Goal: Task Accomplishment & Management: Use online tool/utility

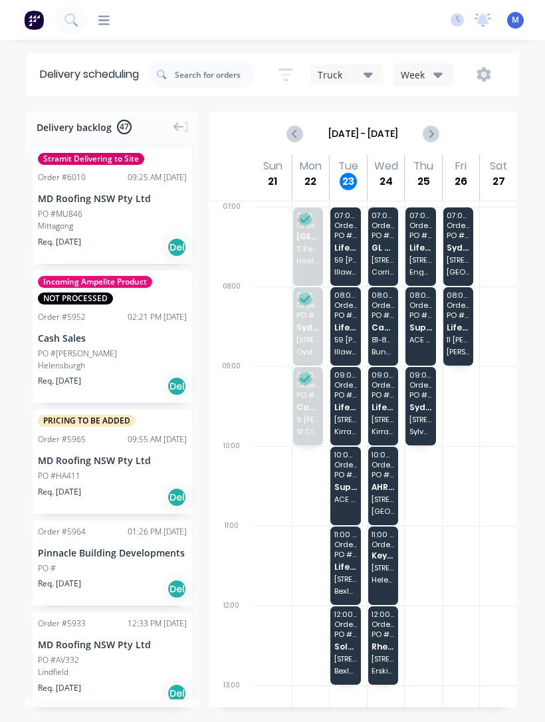
click at [109, 18] on icon at bounding box center [103, 20] width 11 height 13
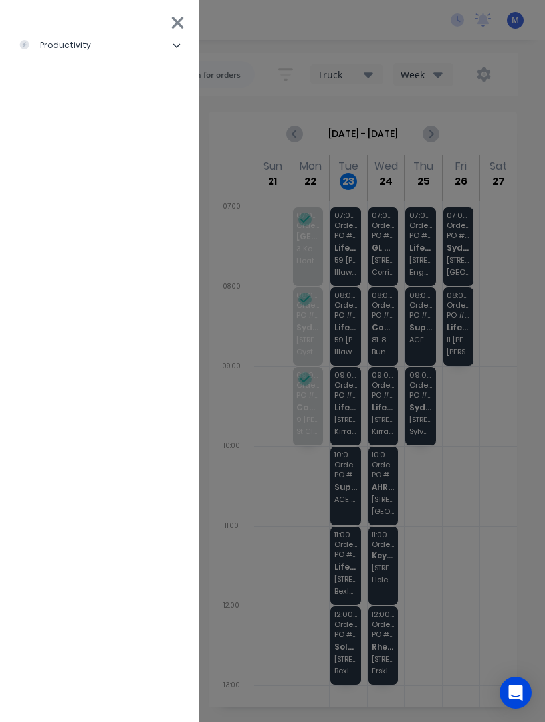
click at [106, 53] on li "productivity" at bounding box center [100, 45] width 178 height 33
click at [72, 81] on div "Workflow" at bounding box center [59, 79] width 61 height 12
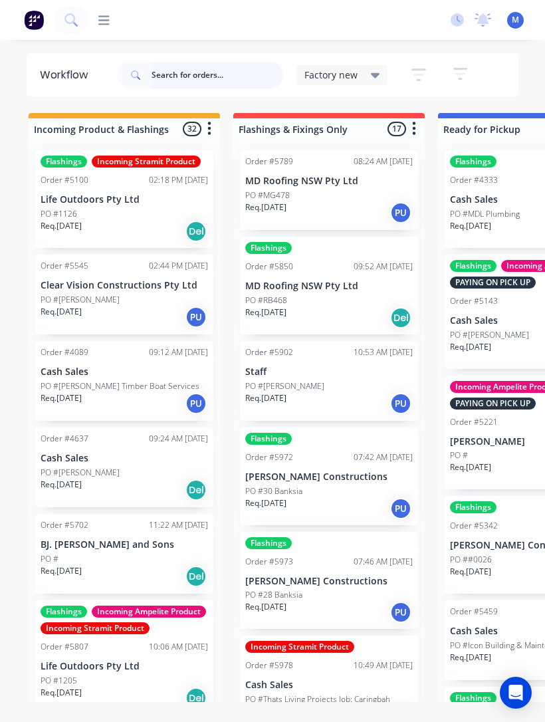
click at [181, 82] on input "text" at bounding box center [218, 75] width 132 height 27
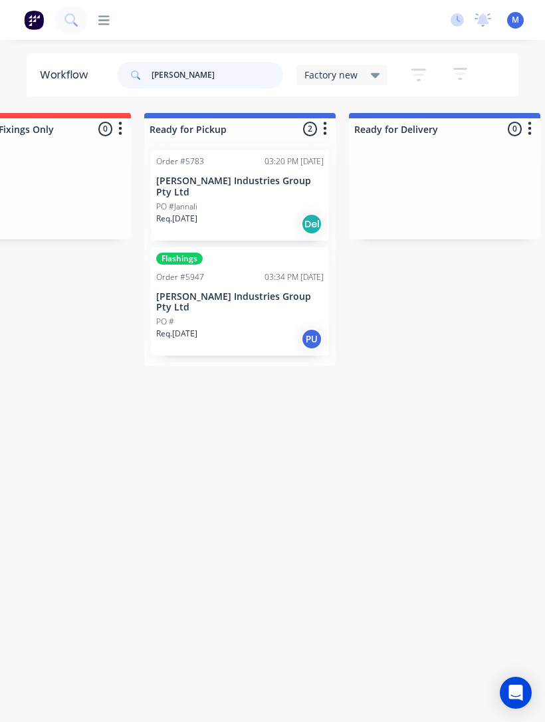
scroll to position [0, 313]
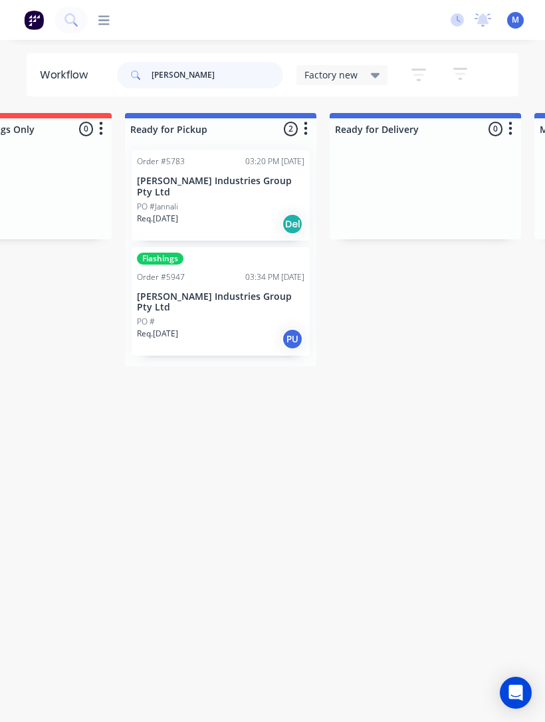
type input "Forrest"
click at [222, 201] on div "PO #Jannali" at bounding box center [221, 207] width 168 height 12
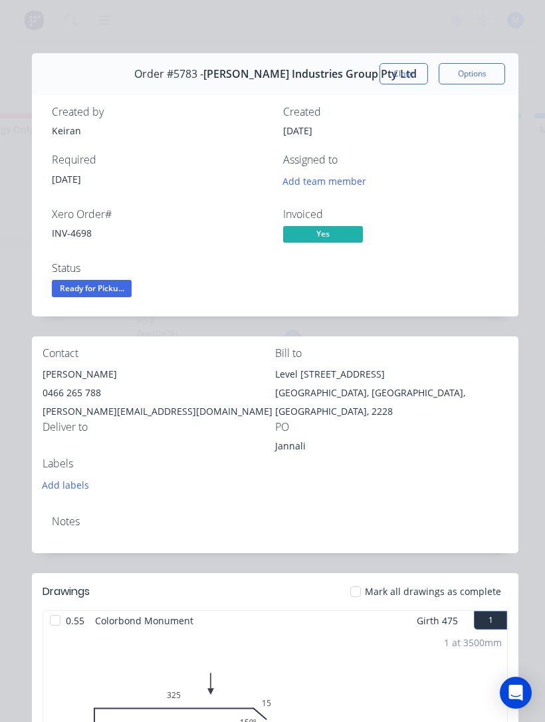
scroll to position [0, 0]
click at [419, 71] on button "Close" at bounding box center [404, 73] width 49 height 21
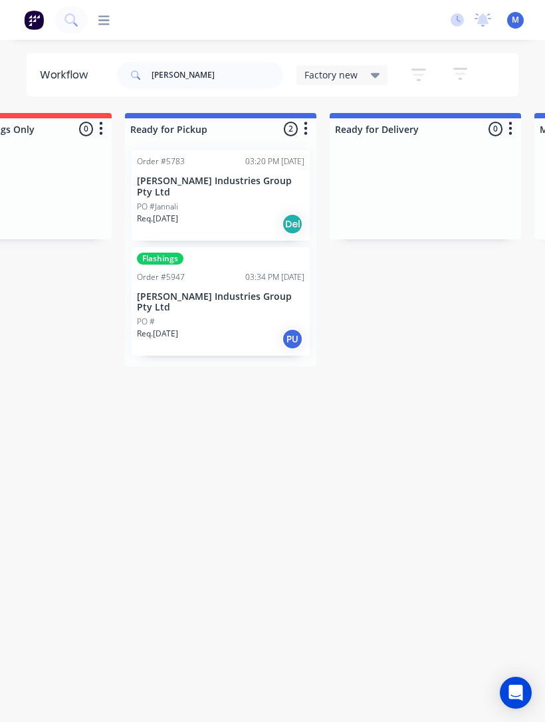
click at [279, 271] on div "03:34 PM 18/09/25" at bounding box center [274, 277] width 59 height 12
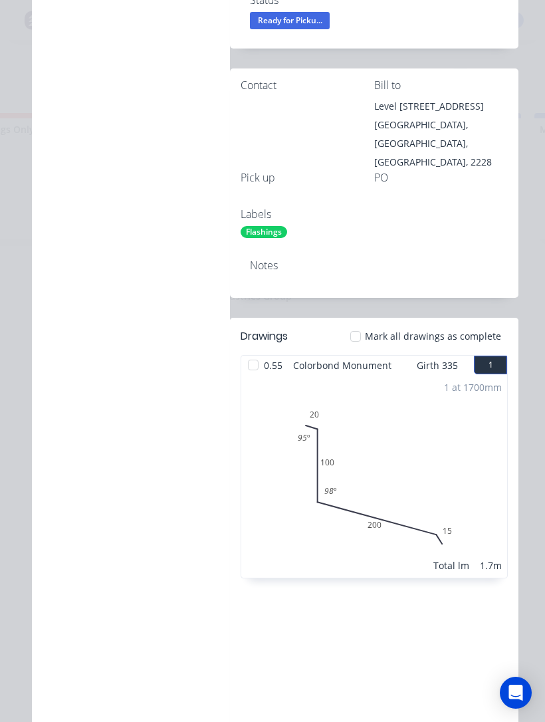
scroll to position [300, 0]
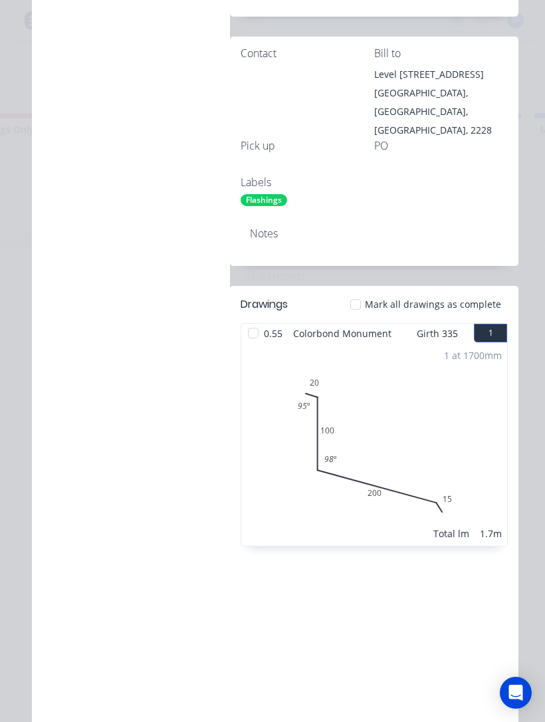
click at [367, 291] on div at bounding box center [356, 304] width 27 height 27
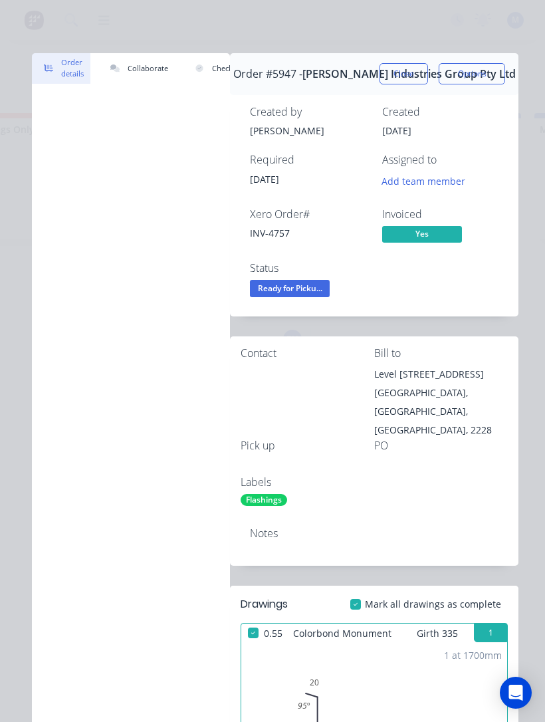
scroll to position [0, 0]
click at [303, 297] on span "Ready for Picku..." at bounding box center [290, 288] width 80 height 17
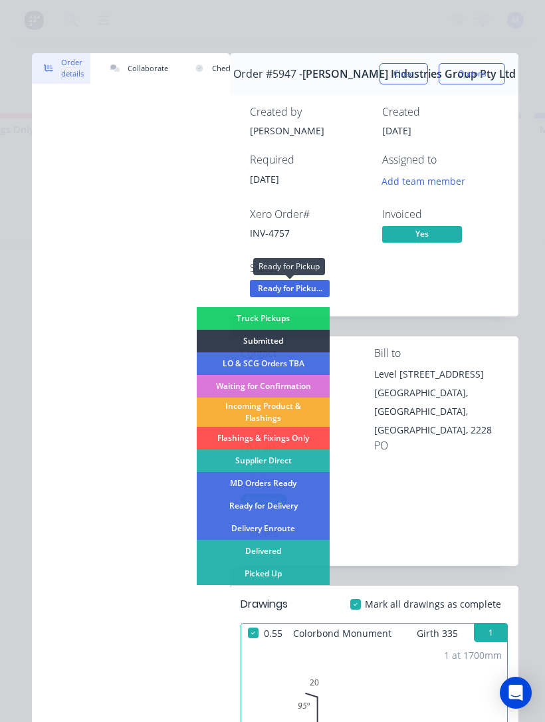
click at [282, 571] on div "Picked Up" at bounding box center [263, 574] width 133 height 23
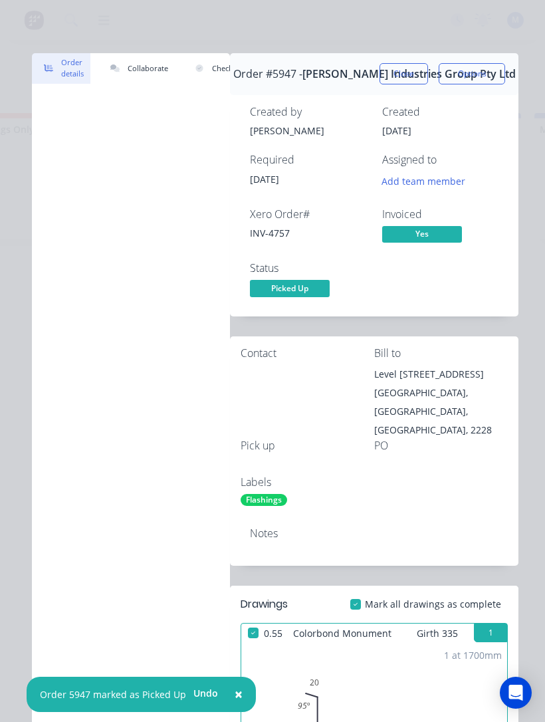
click at [418, 73] on button "Close" at bounding box center [404, 73] width 49 height 21
